Goal: Task Accomplishment & Management: Manage account settings

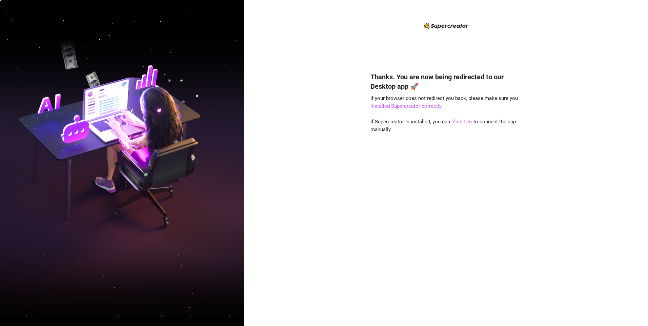
click at [464, 121] on link "click here" at bounding box center [462, 122] width 22 height 6
click at [465, 122] on link "click here" at bounding box center [462, 122] width 22 height 6
click at [462, 122] on link "click here" at bounding box center [462, 122] width 22 height 6
click at [452, 121] on link "click here" at bounding box center [462, 122] width 22 height 6
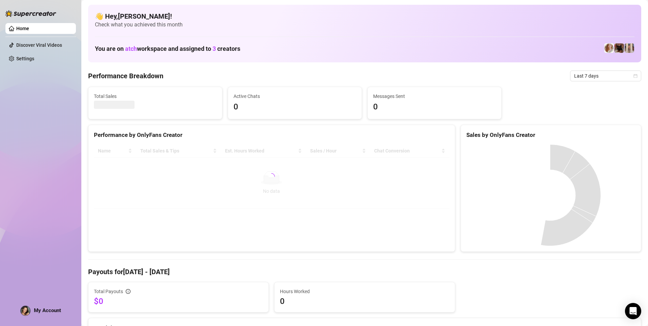
click at [35, 307] on div "My Account" at bounding box center [40, 310] width 41 height 10
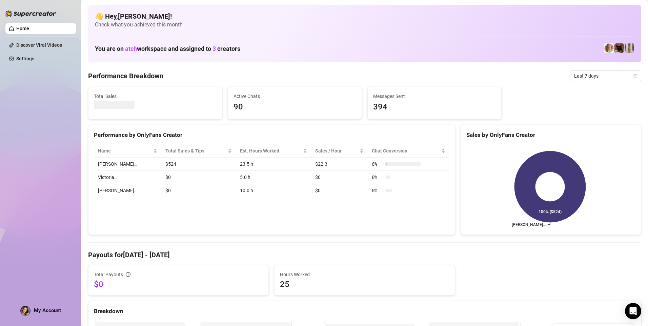
click at [47, 313] on div "My Account" at bounding box center [40, 310] width 41 height 10
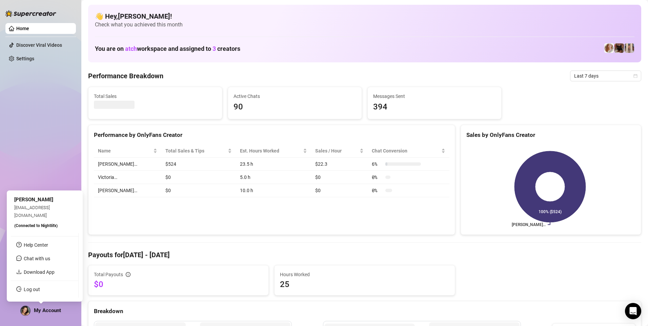
click at [40, 290] on link "Log out" at bounding box center [32, 289] width 16 height 5
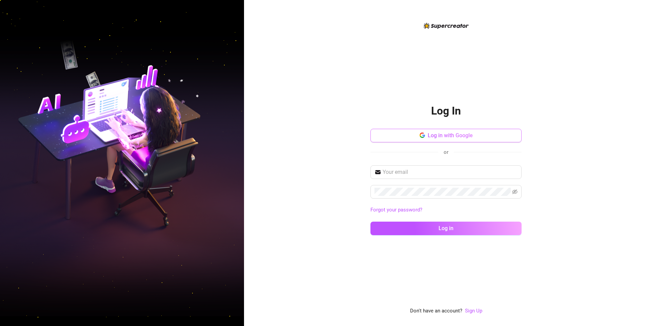
click at [405, 139] on button "Log in with Google" at bounding box center [445, 136] width 151 height 14
